Goal: Task Accomplishment & Management: Use online tool/utility

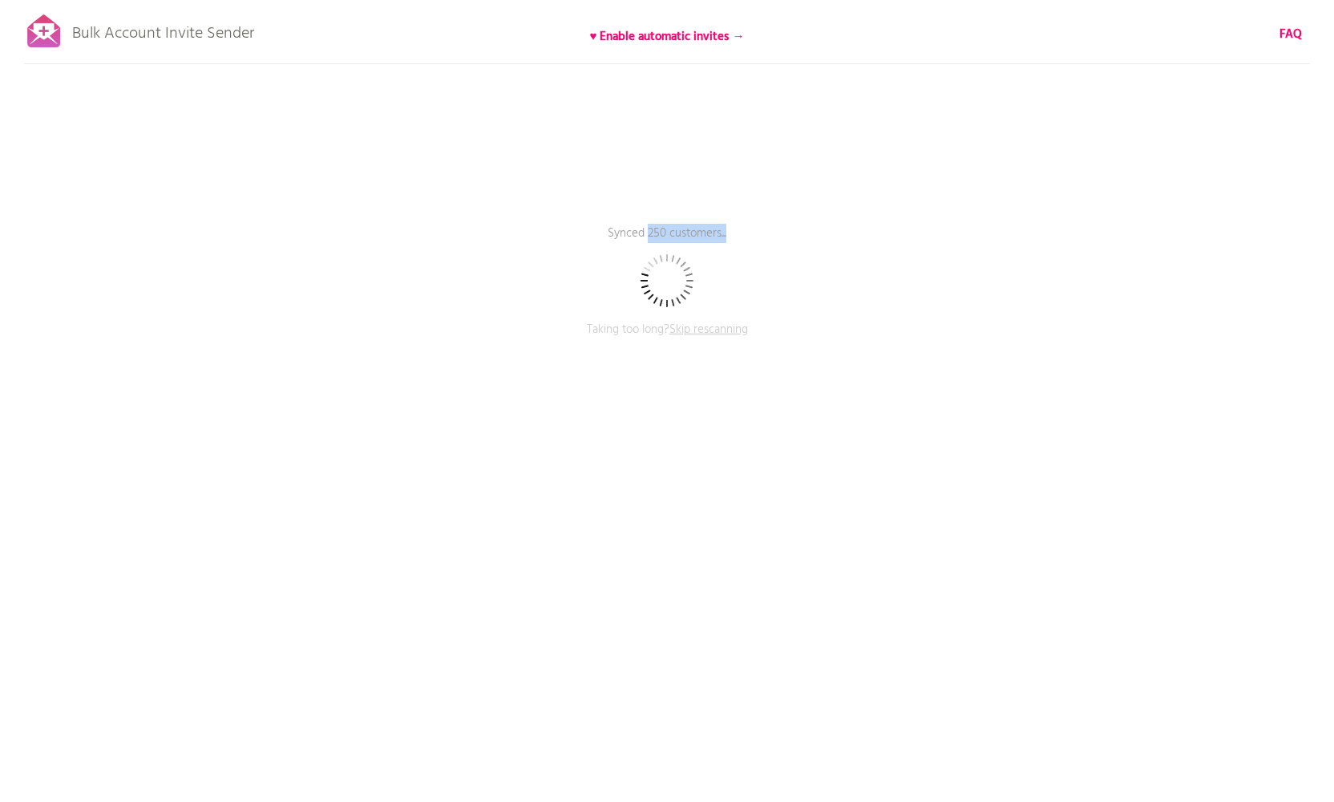
drag, startPoint x: 646, startPoint y: 234, endPoint x: 799, endPoint y: 239, distance: 152.4
click at [799, 239] on p "Synced 250 customers..." at bounding box center [667, 244] width 481 height 40
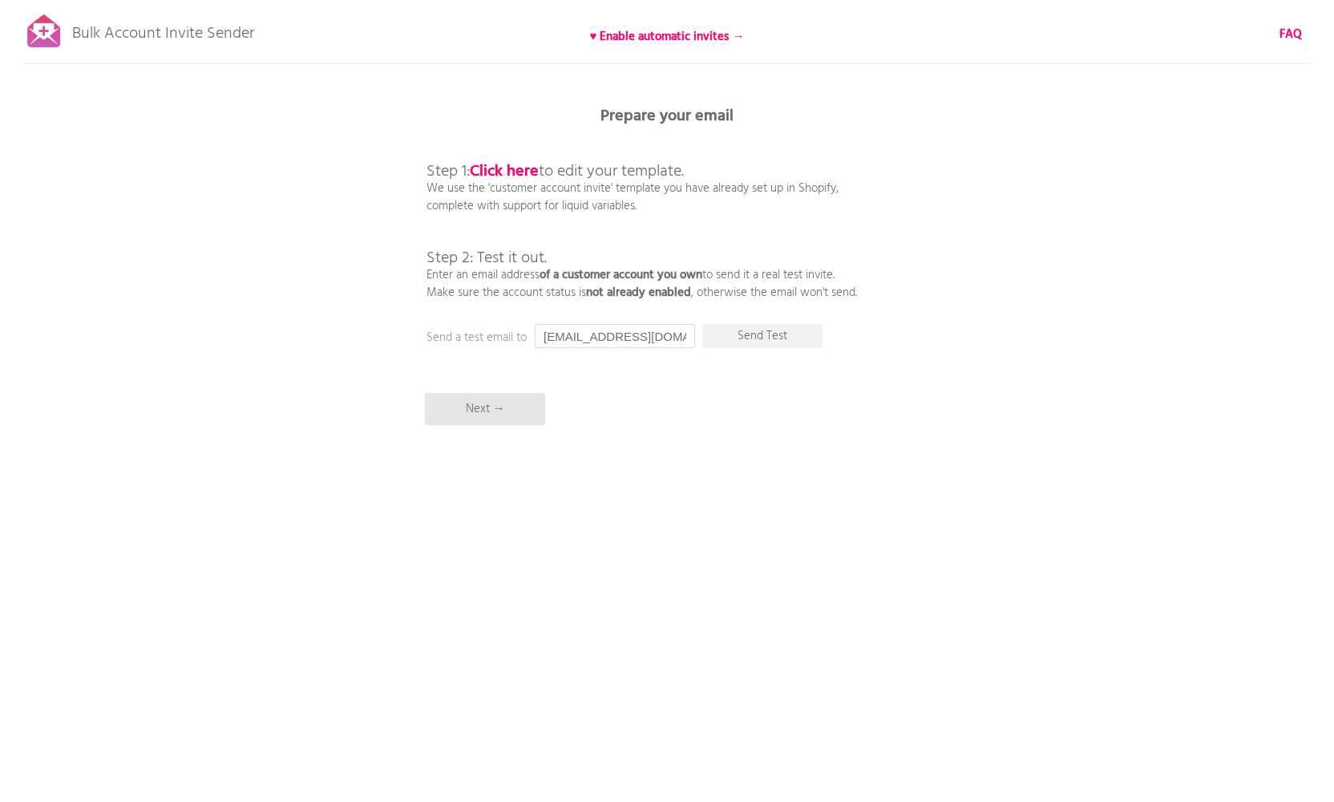
drag, startPoint x: 544, startPoint y: 335, endPoint x: 855, endPoint y: 342, distance: 312.0
click at [855, 342] on div "Bulk Account Invite Sender ♥ Enable automatic invites → FAQ Synced all customer…" at bounding box center [667, 280] width 1334 height 561
type input "[PERSON_NAME][EMAIL_ADDRESS][DOMAIN_NAME]"
click at [753, 338] on p "Send Test" at bounding box center [762, 336] width 120 height 24
click at [517, 410] on p "Next →" at bounding box center [485, 409] width 120 height 32
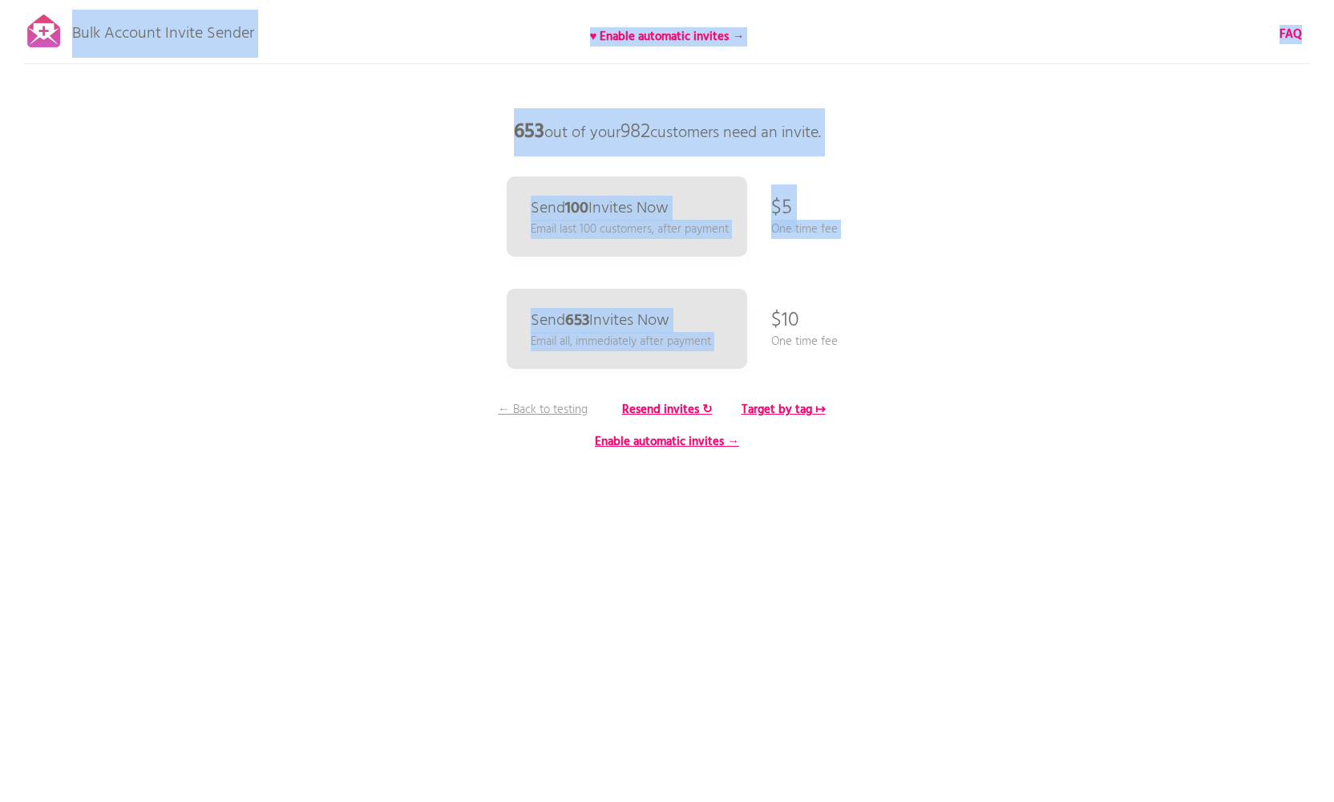
drag, startPoint x: 772, startPoint y: 318, endPoint x: 857, endPoint y: 333, distance: 86.2
click at [857, 333] on div "Bulk Account Invite Sender ♥ Enable automatic invites → FAQ Synced all customer…" at bounding box center [667, 280] width 1334 height 561
click at [843, 342] on div "Bulk Account Invite Sender ♥ Enable automatic invites → FAQ Synced all customer…" at bounding box center [667, 280] width 1334 height 561
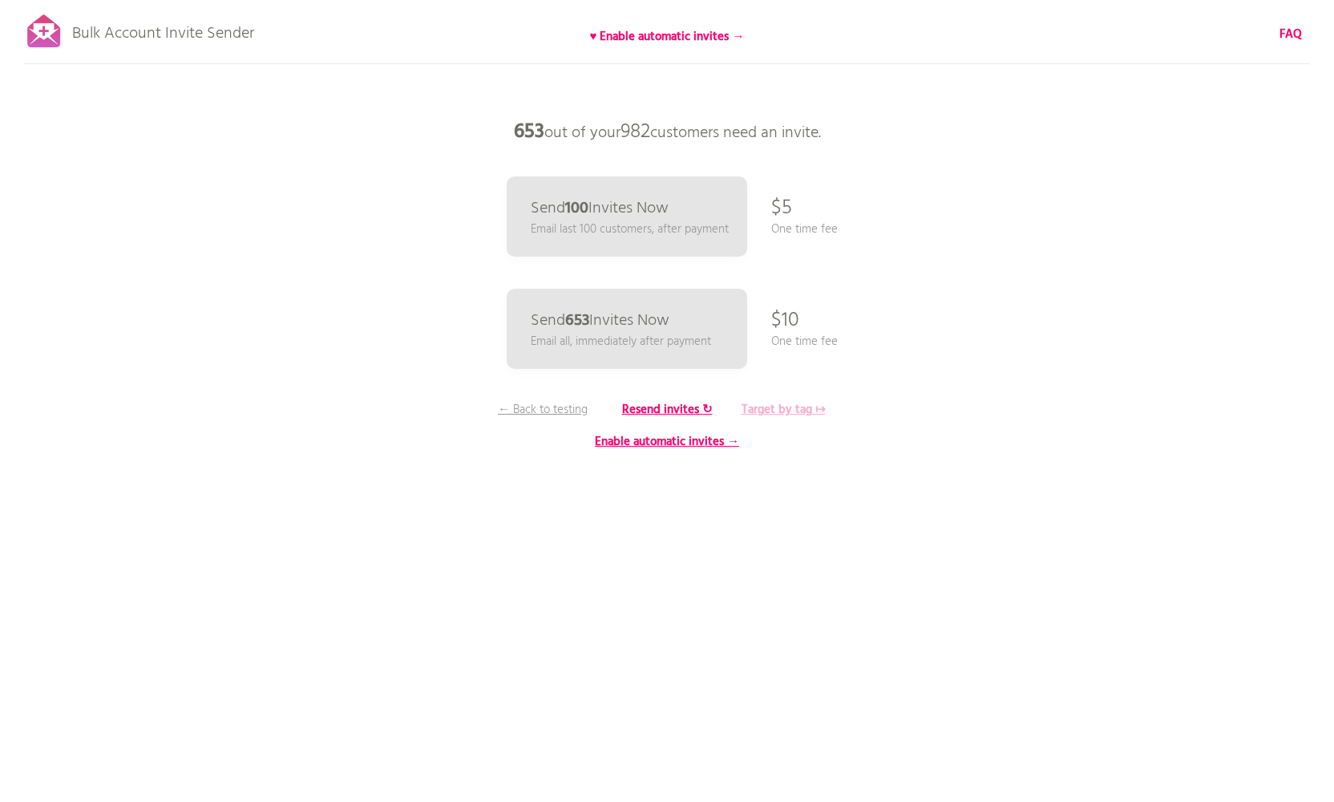
click at [777, 411] on b "Target by tag ↦" at bounding box center [784, 409] width 84 height 19
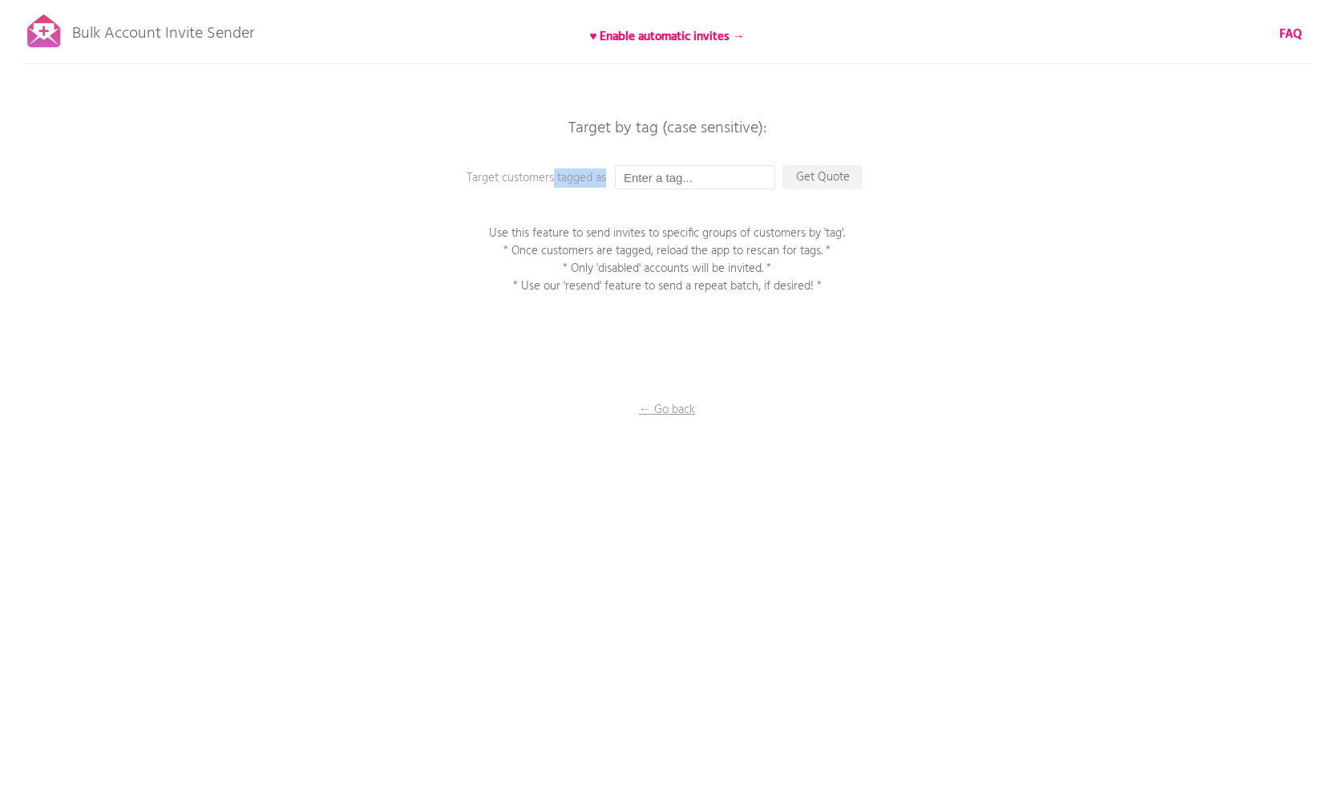
drag, startPoint x: 616, startPoint y: 172, endPoint x: 626, endPoint y: 174, distance: 10.5
click at [626, 0] on div "Target by tag (case sensitive): Target customers tagged as Get Quote Use this f…" at bounding box center [667, 0] width 1334 height 0
click at [997, 255] on div "Bulk Account Invite Sender ♥ Enable automatic invites → FAQ Synced all customer…" at bounding box center [667, 280] width 1334 height 561
click at [706, 177] on input "text" at bounding box center [695, 177] width 160 height 24
click at [876, 341] on div "Bulk Account Invite Sender ♥ Enable automatic invites → FAQ Synced all customer…" at bounding box center [667, 280] width 1334 height 561
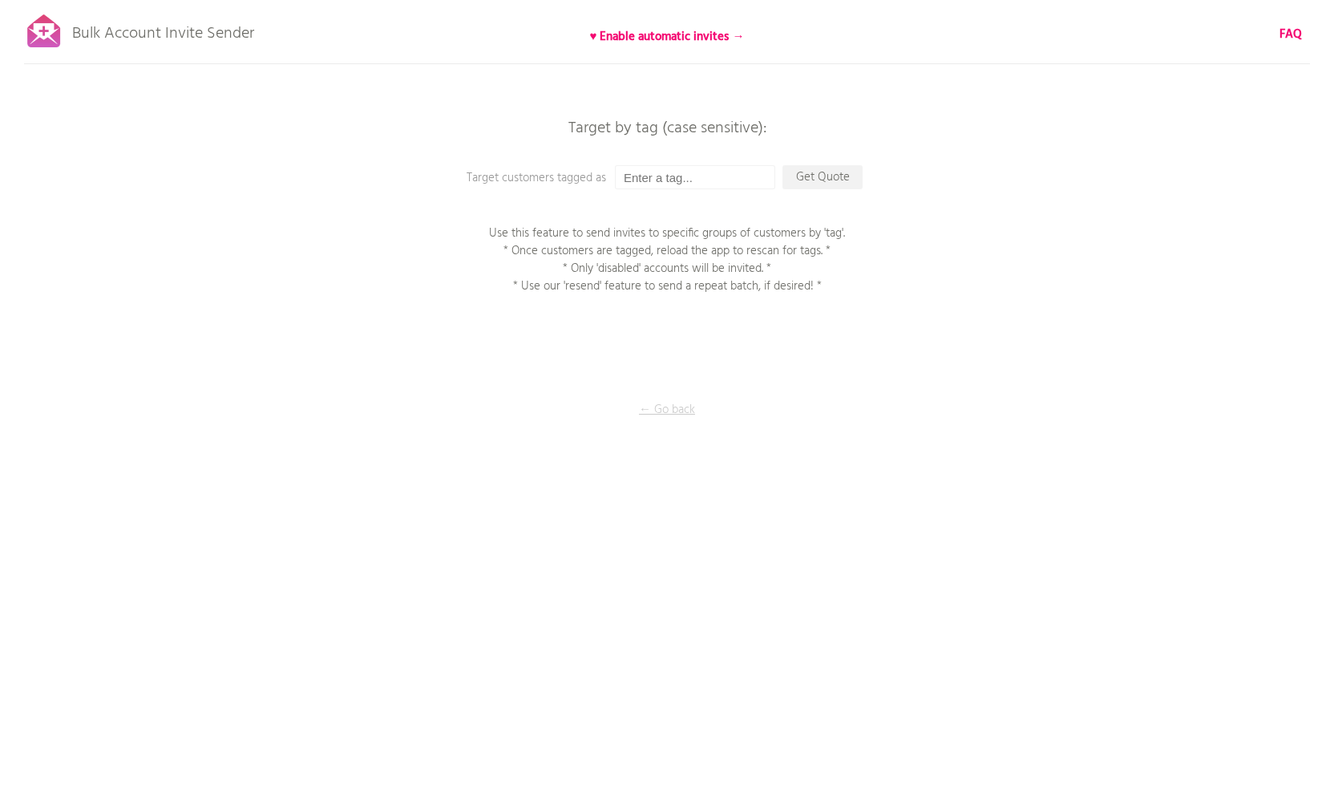
click at [665, 413] on p "← Go back" at bounding box center [667, 410] width 160 height 18
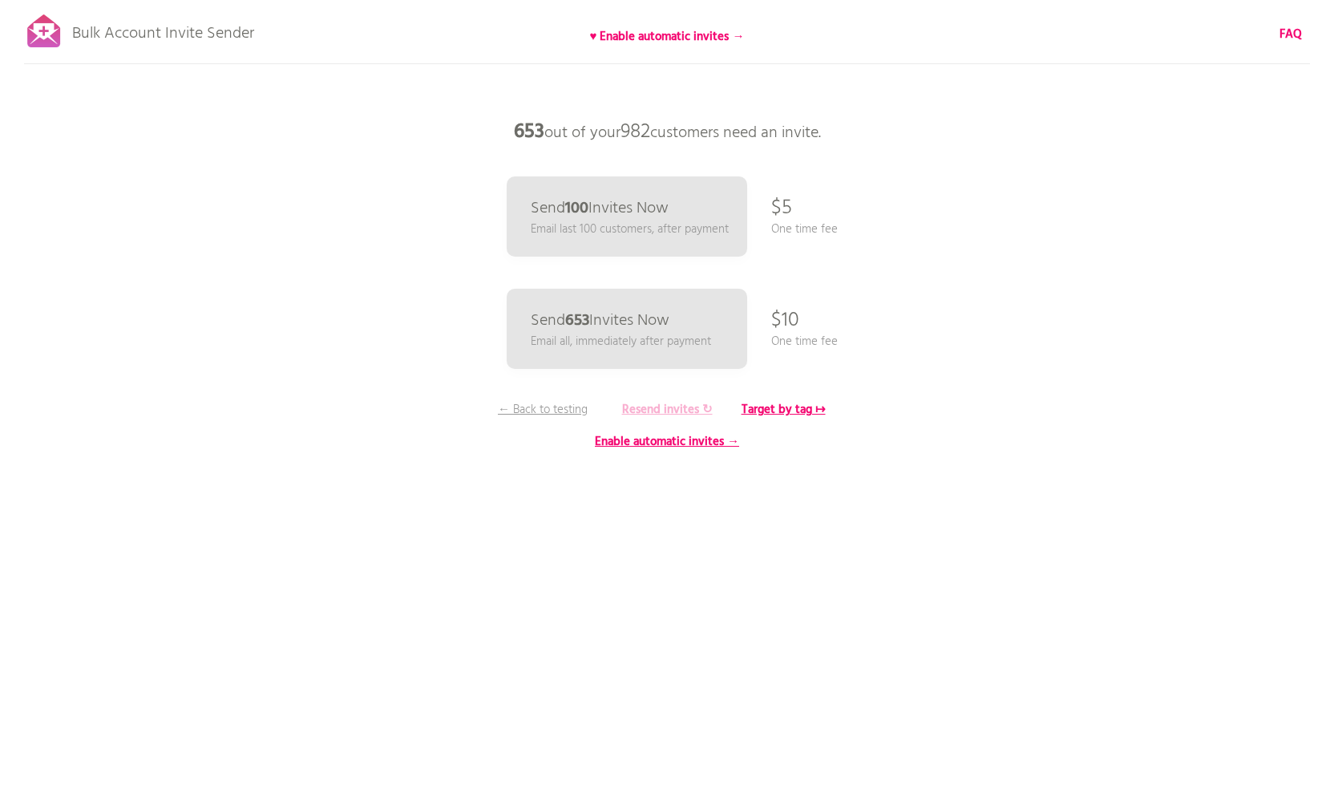
click at [668, 403] on b "Resend invites ↻" at bounding box center [667, 409] width 91 height 19
click at [671, 414] on b "Resend invites ↻" at bounding box center [667, 409] width 91 height 19
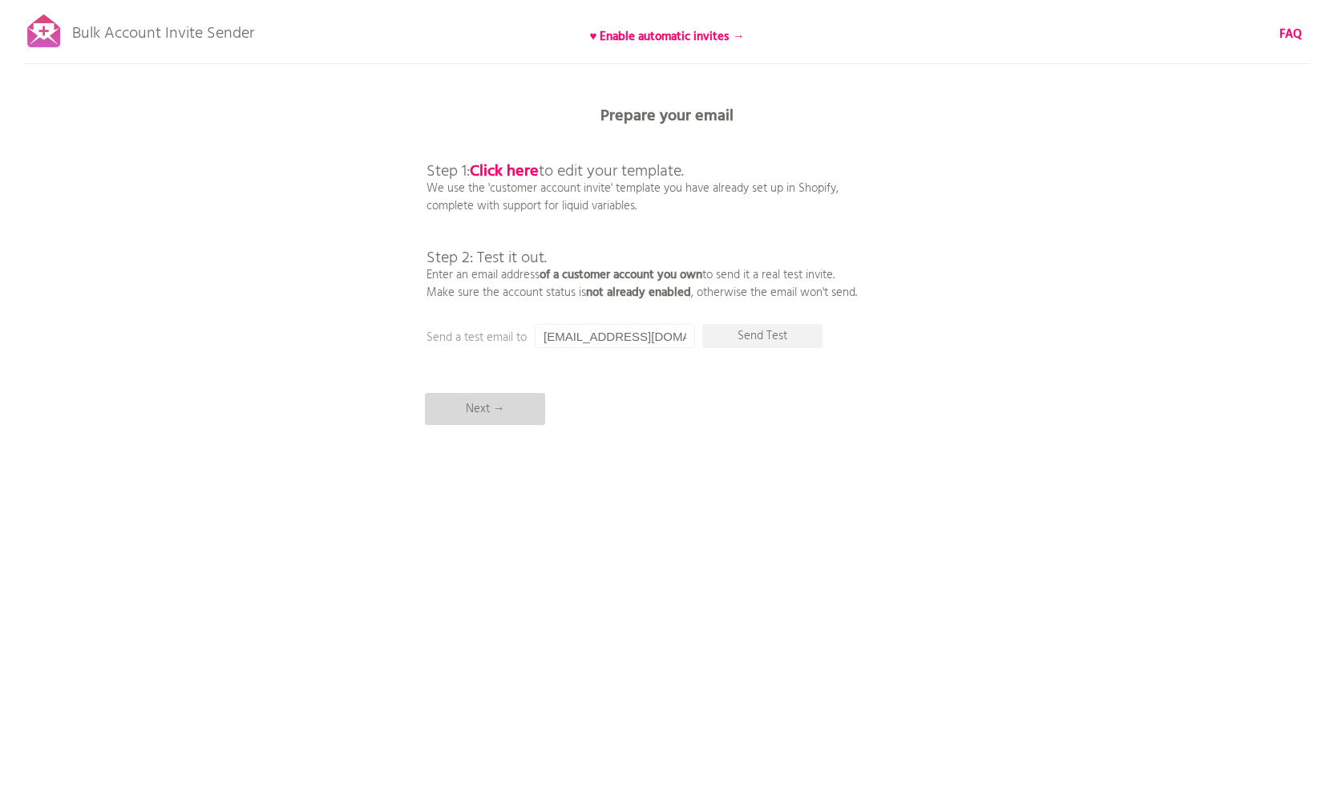
click at [532, 412] on p "Next →" at bounding box center [485, 409] width 120 height 32
